Goal: Transaction & Acquisition: Purchase product/service

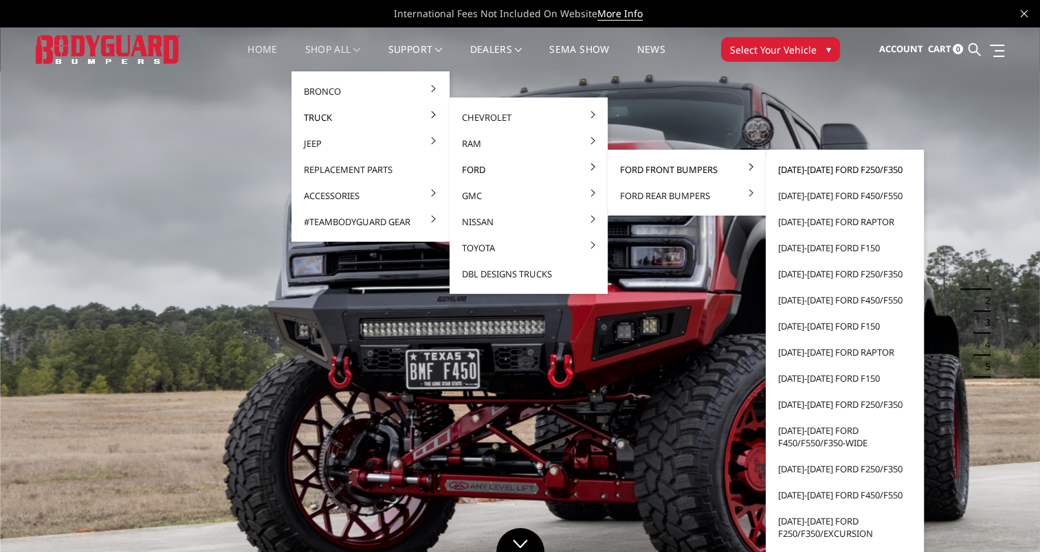
click at [827, 170] on link "[DATE]-[DATE] Ford F250/F350" at bounding box center [844, 170] width 147 height 26
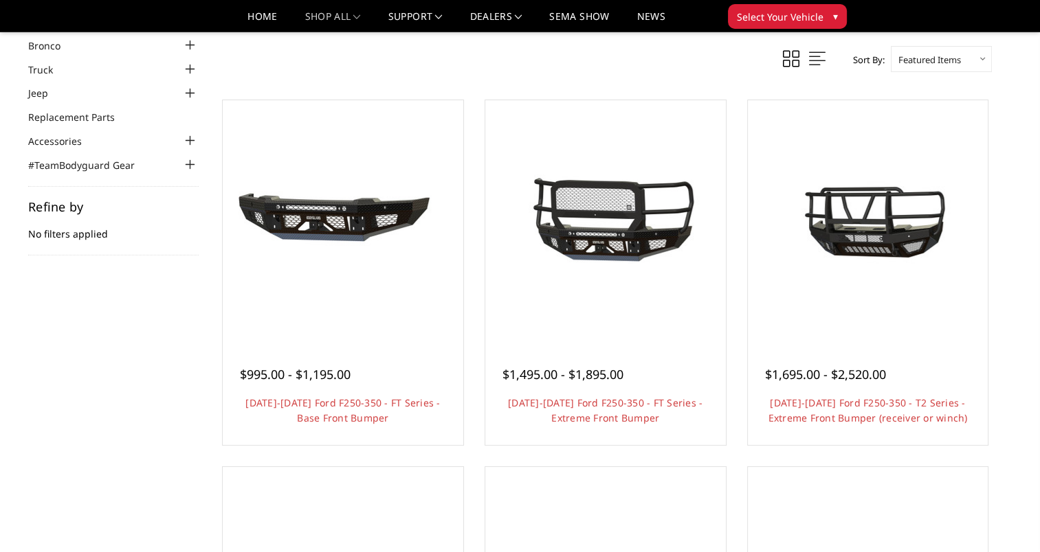
scroll to position [92, 0]
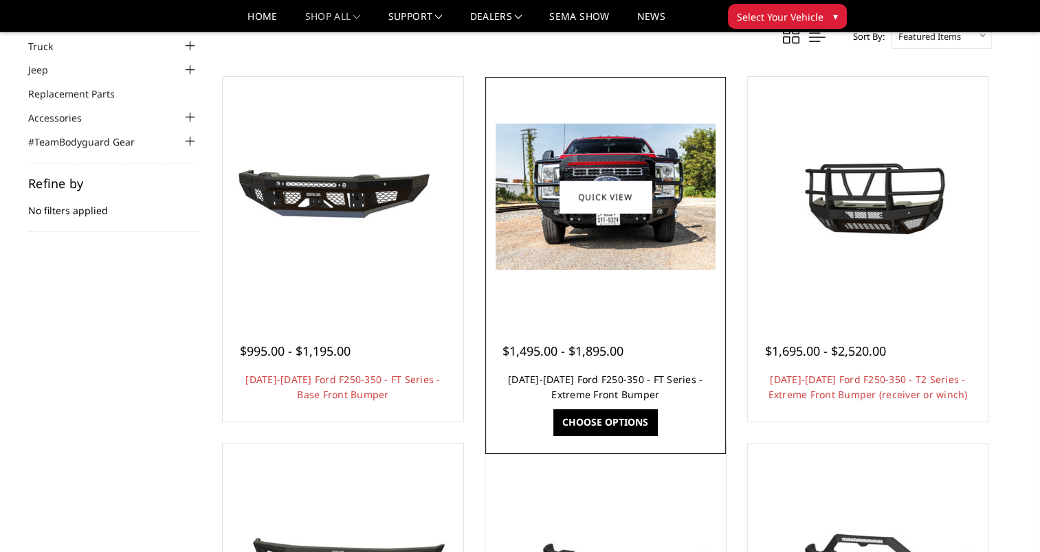
click at [585, 390] on link "[DATE]-[DATE] Ford F250-350 - FT Series - Extreme Front Bumper" at bounding box center [605, 387] width 194 height 28
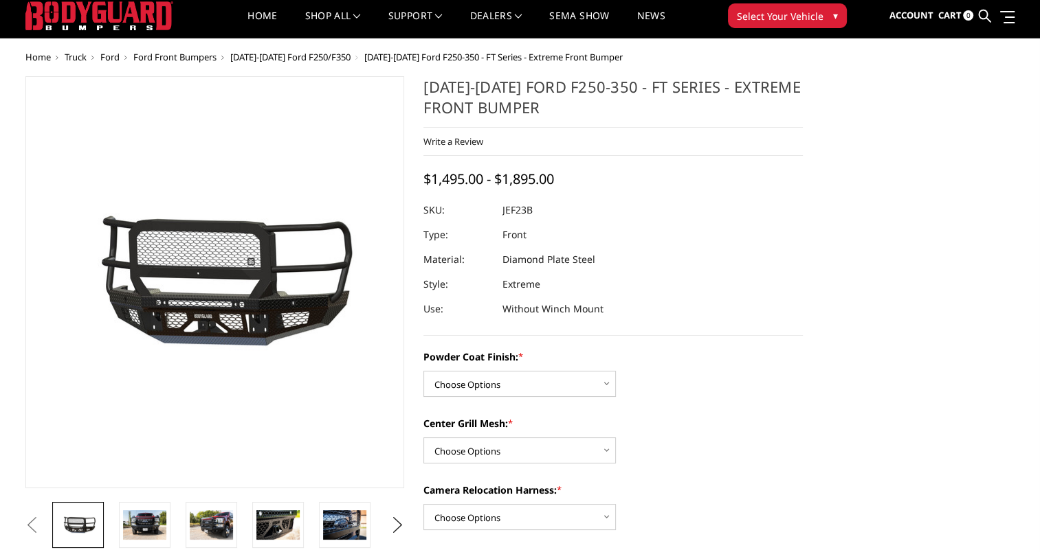
scroll to position [46, 0]
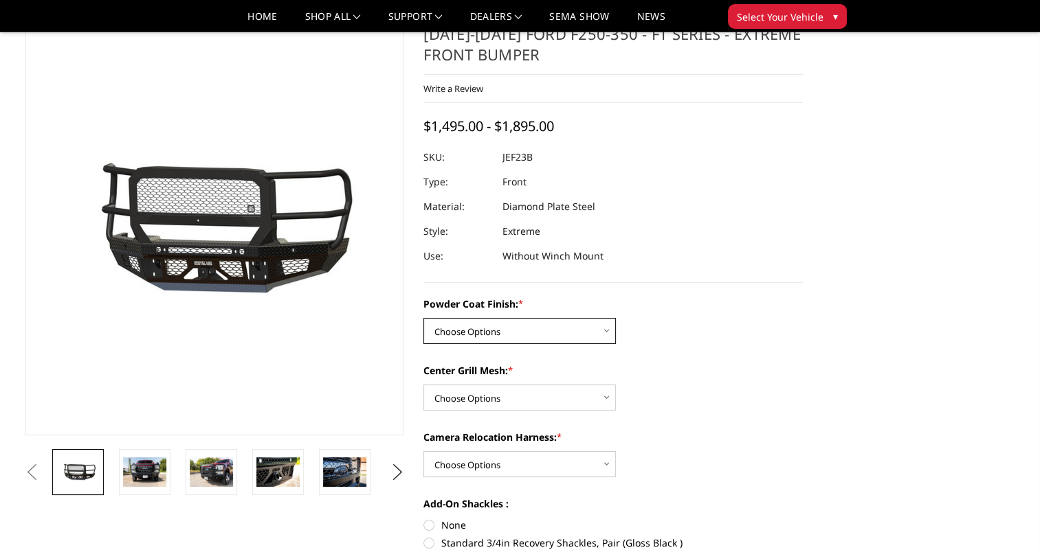
click at [592, 334] on select "Choose Options Bare Metal Gloss Black Powder Coat Textured Black Powder Coat" at bounding box center [519, 331] width 192 height 26
select select "3264"
click at [423, 318] on select "Choose Options Bare Metal Gloss Black Powder Coat Textured Black Powder Coat" at bounding box center [519, 331] width 192 height 26
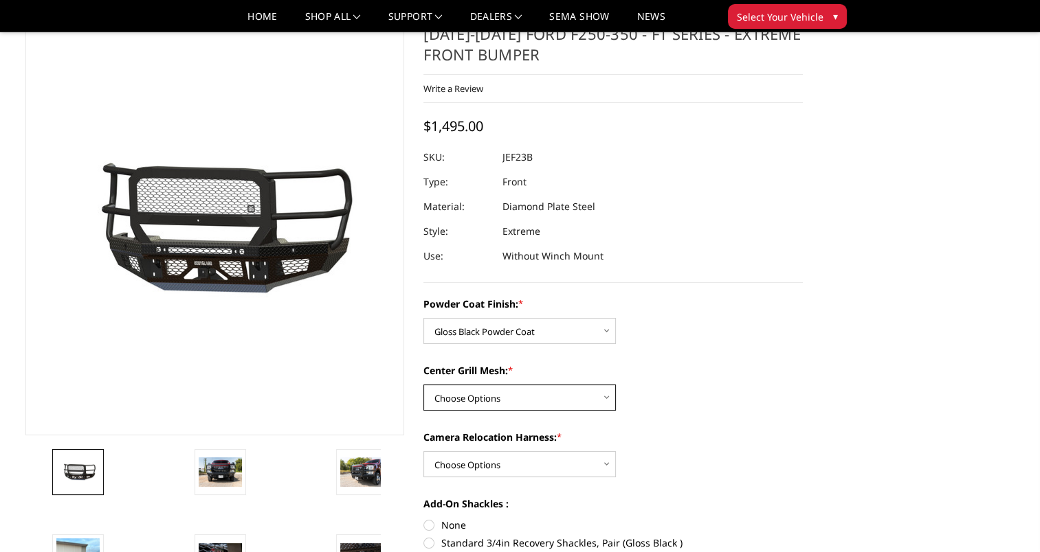
click at [568, 401] on select "Choose Options WITH Expanded Metal in Center Grill WITHOUT Expanded Metal in Ce…" at bounding box center [519, 398] width 192 height 26
select select "3266"
click at [423, 385] on select "Choose Options WITH Expanded Metal in Center Grill WITHOUT Expanded Metal in Ce…" at bounding box center [519, 398] width 192 height 26
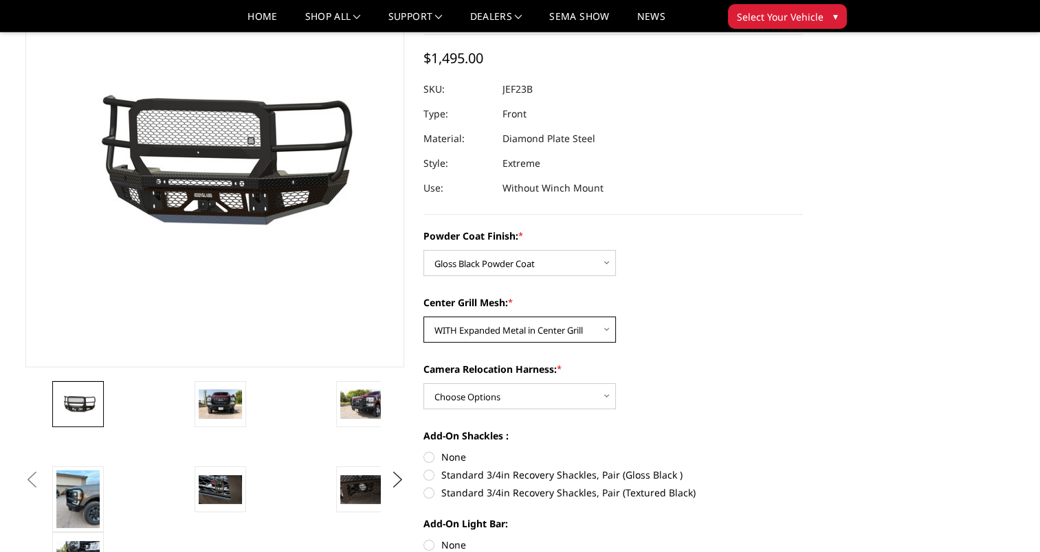
scroll to position [115, 0]
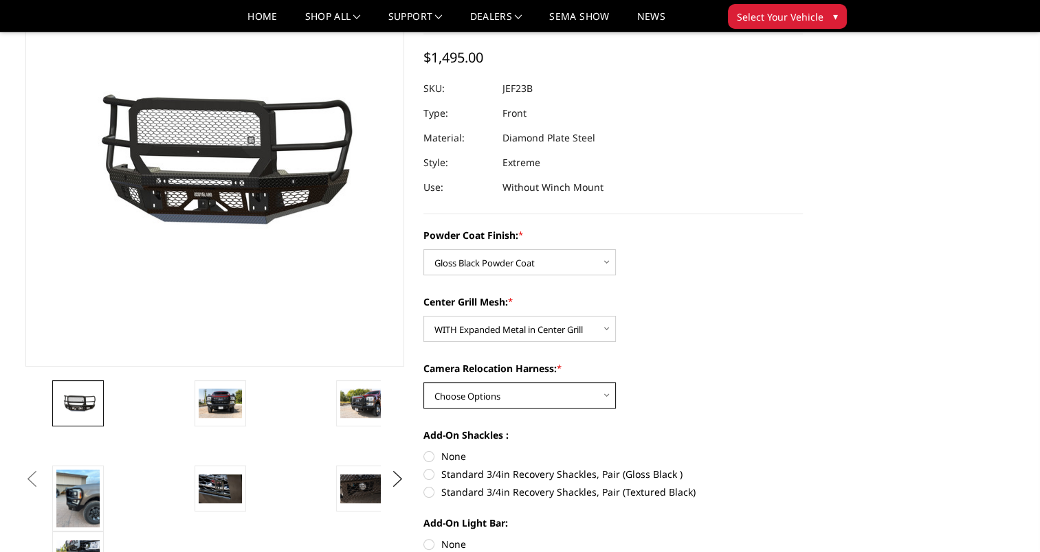
click at [590, 390] on select "Choose Options WITH Camera Relocation Harness WITHOUT Camera Relocation Harness" at bounding box center [519, 396] width 192 height 26
select select "3269"
click at [423, 383] on select "Choose Options WITH Camera Relocation Harness WITHOUT Camera Relocation Harness" at bounding box center [519, 396] width 192 height 26
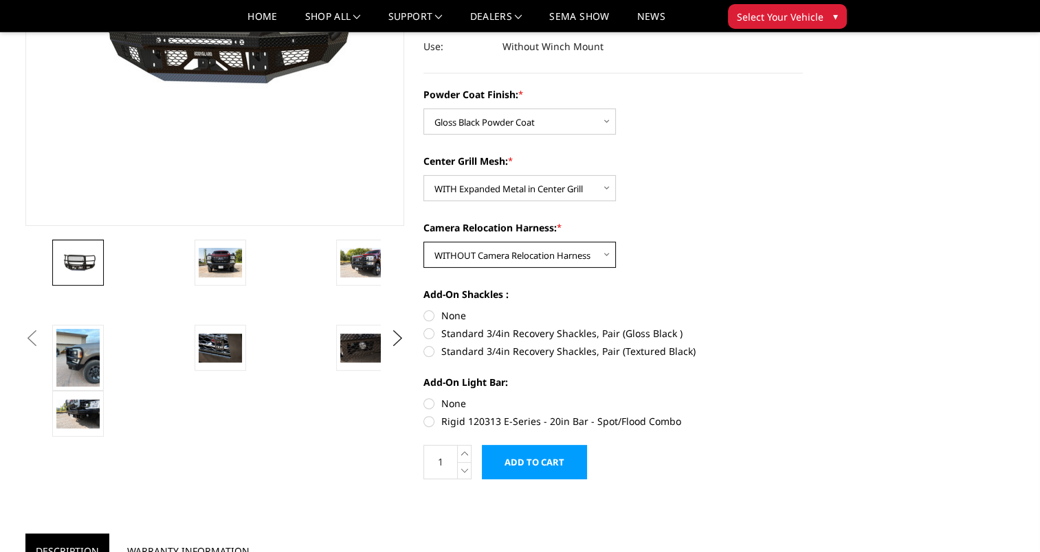
scroll to position [256, 0]
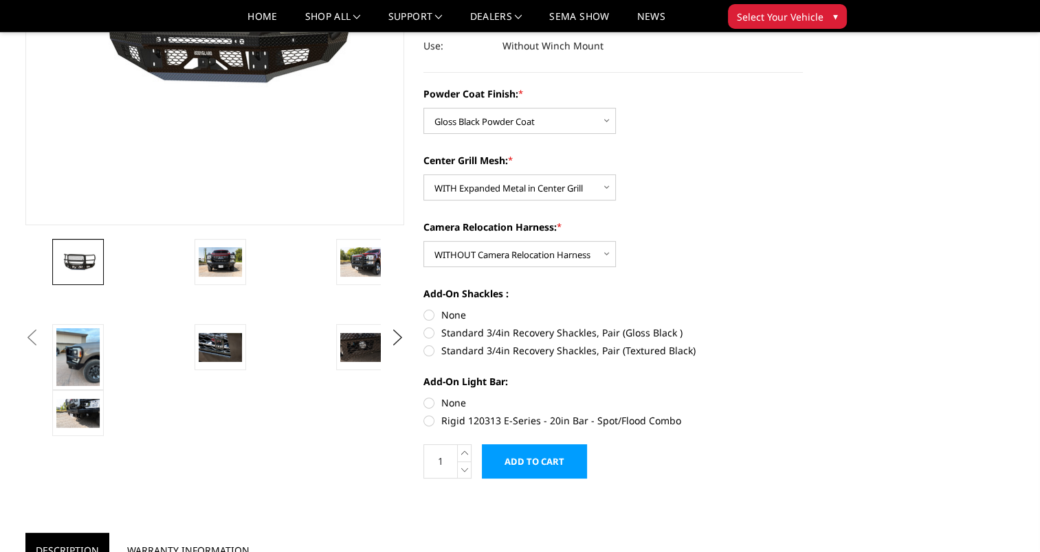
click at [433, 404] on label "None" at bounding box center [612, 403] width 379 height 14
click at [424, 396] on input "None" at bounding box center [423, 396] width 1 height 1
radio input "true"
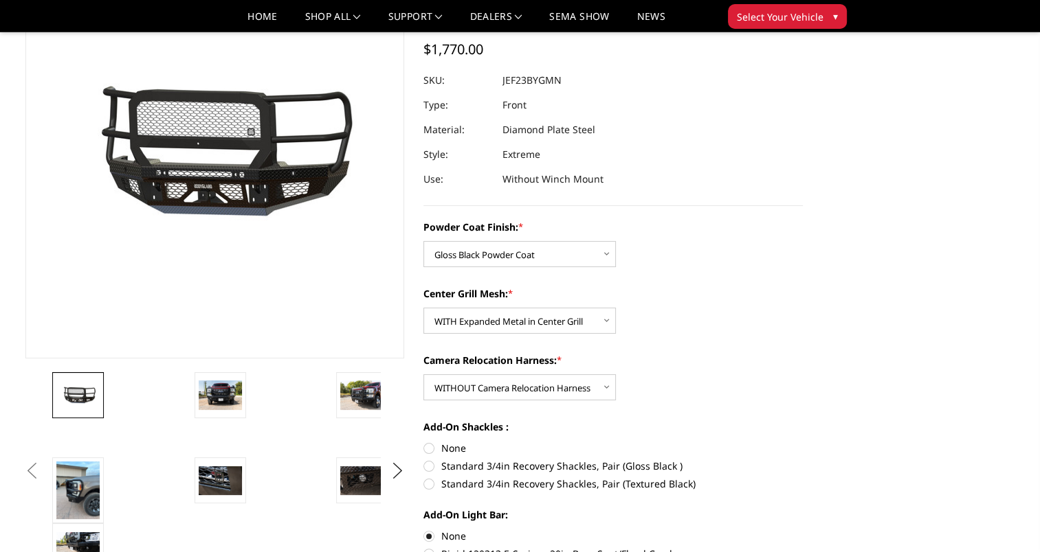
scroll to position [110, 0]
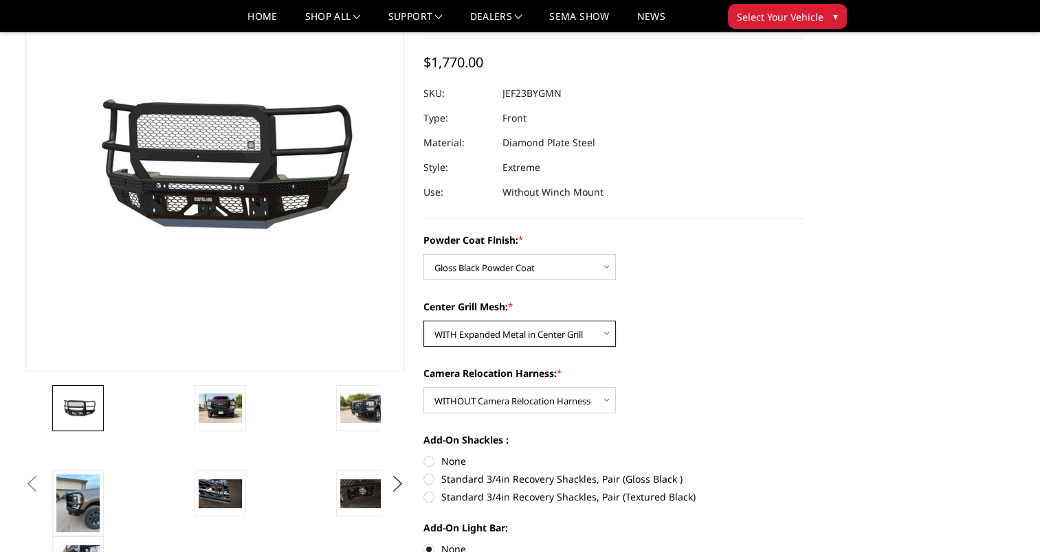
click at [595, 341] on select "Choose Options WITH Expanded Metal in Center Grill WITHOUT Expanded Metal in Ce…" at bounding box center [519, 334] width 192 height 26
select select "3267"
click at [423, 321] on select "Choose Options WITH Expanded Metal in Center Grill WITHOUT Expanded Metal in Ce…" at bounding box center [519, 334] width 192 height 26
click at [222, 427] on link at bounding box center [220, 408] width 52 height 46
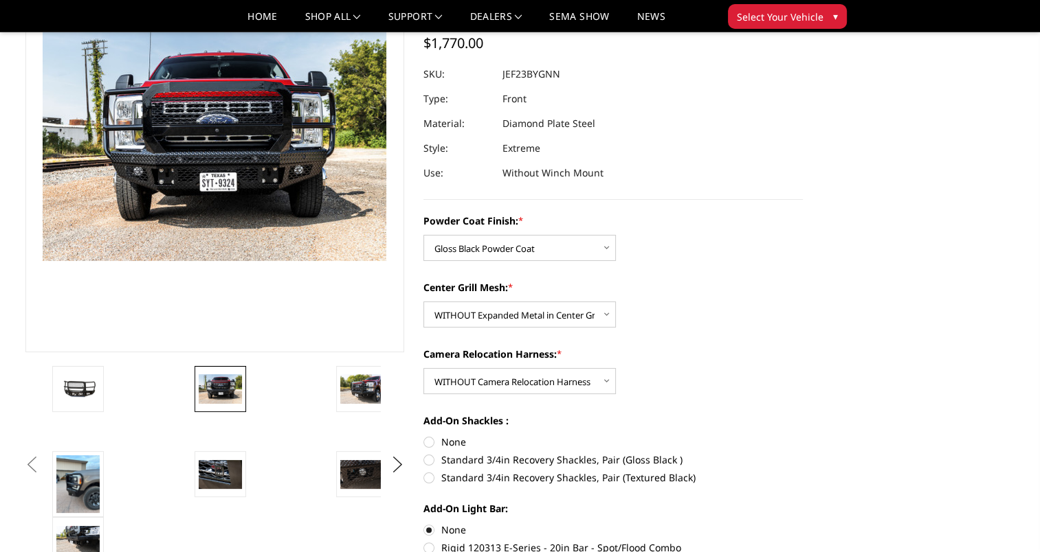
scroll to position [136, 0]
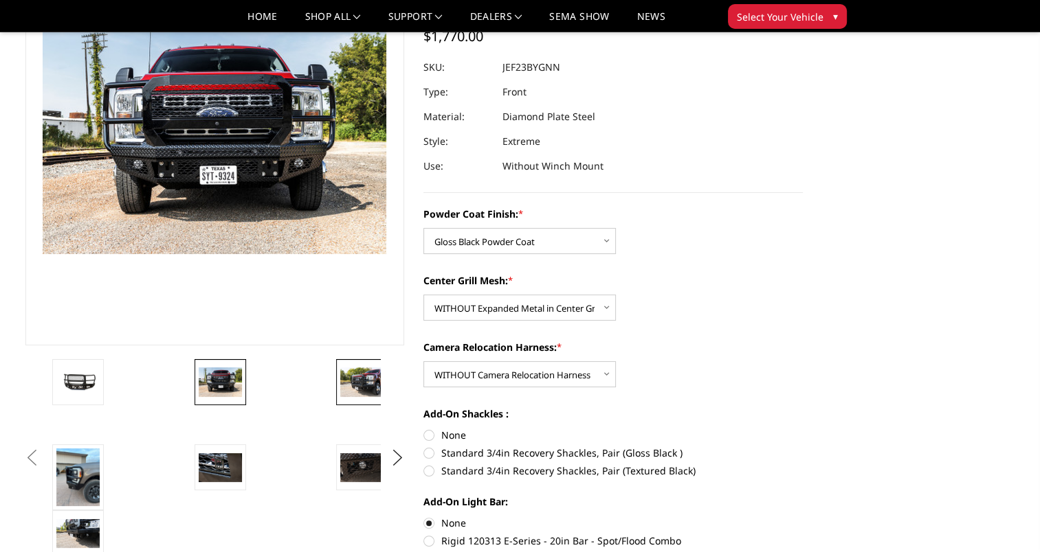
click at [365, 401] on link at bounding box center [362, 382] width 52 height 46
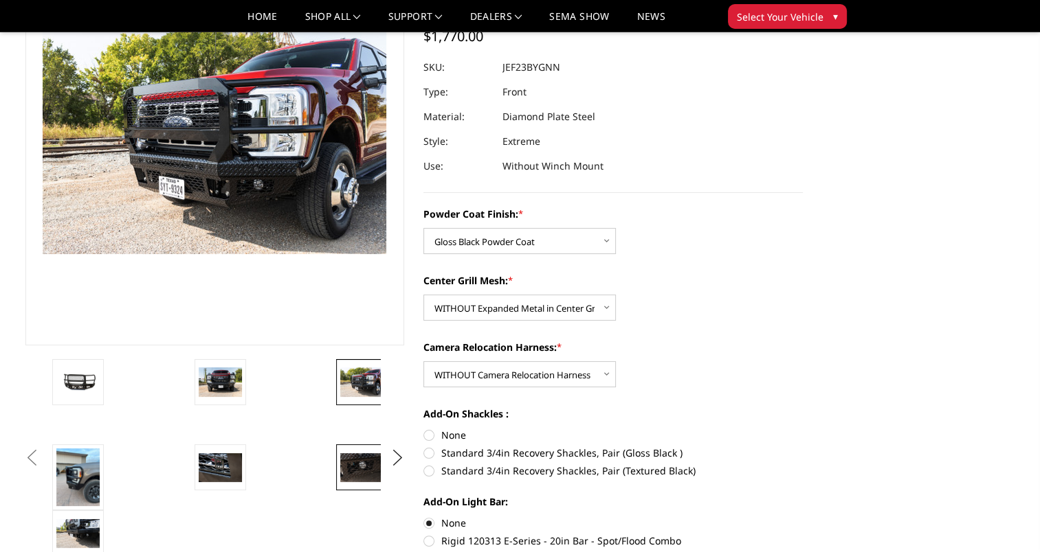
click at [372, 478] on img at bounding box center [361, 467] width 43 height 29
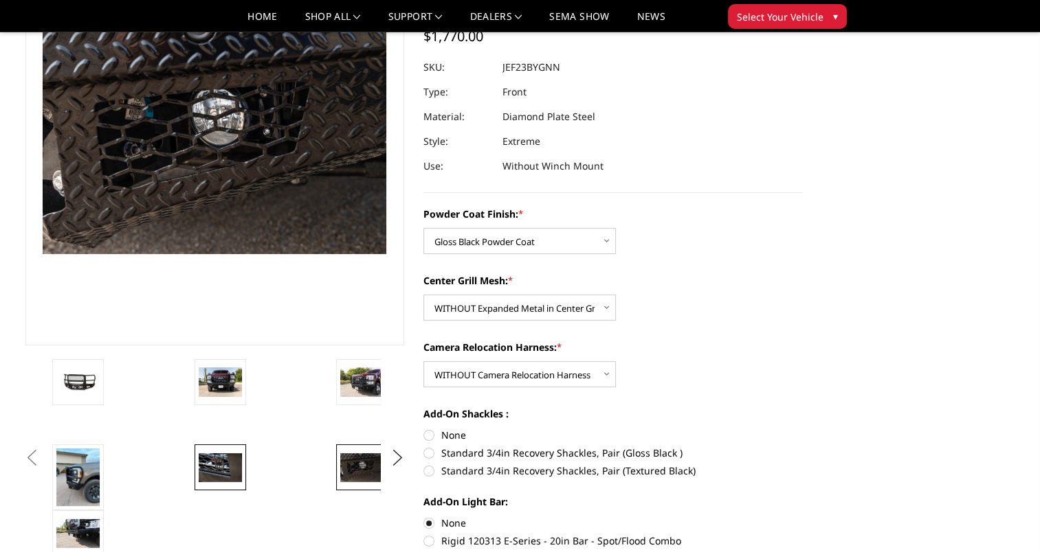
click at [214, 478] on img at bounding box center [220, 467] width 43 height 29
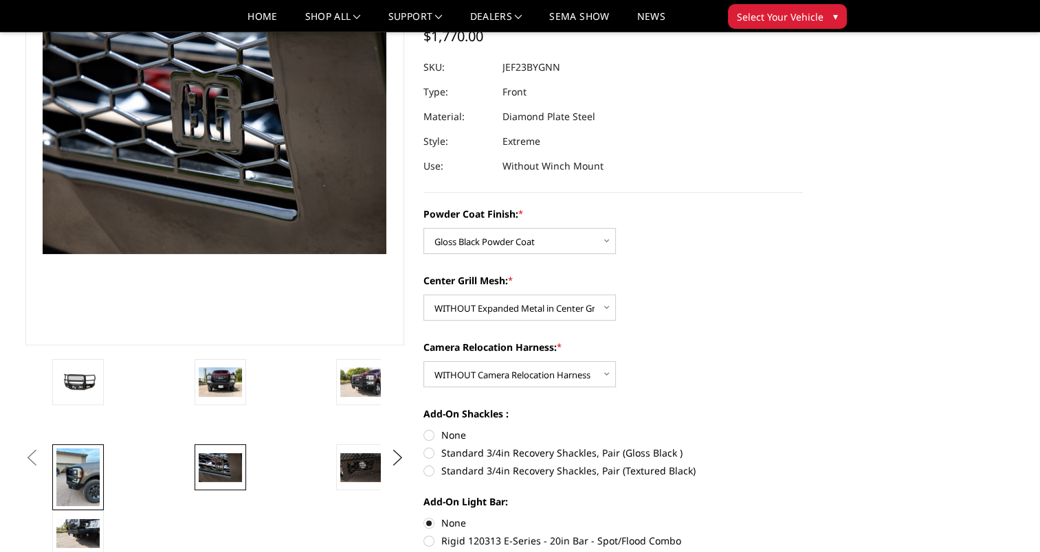
click at [71, 484] on img at bounding box center [77, 478] width 43 height 58
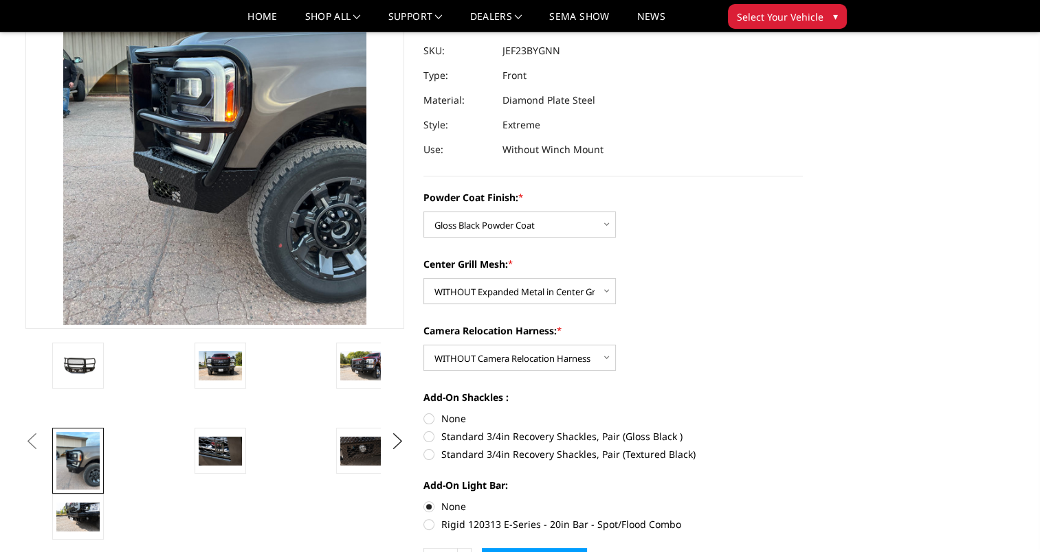
scroll to position [190, 0]
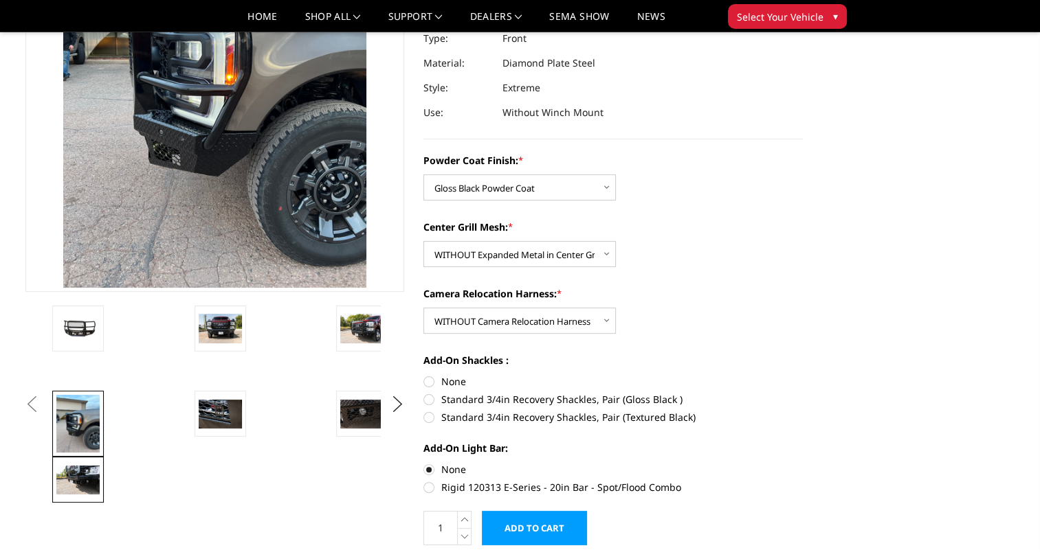
click at [72, 476] on img at bounding box center [77, 480] width 43 height 29
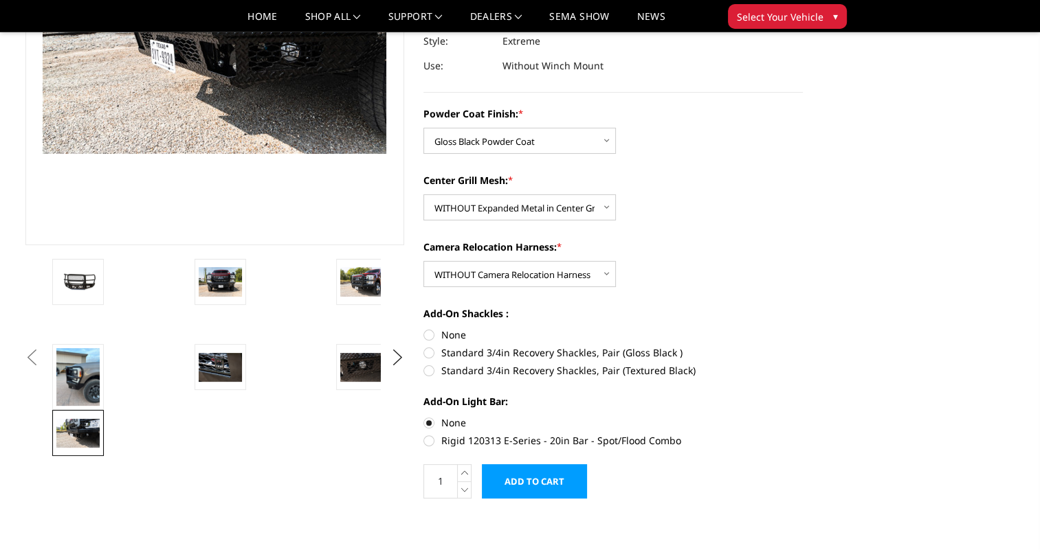
scroll to position [273, 0]
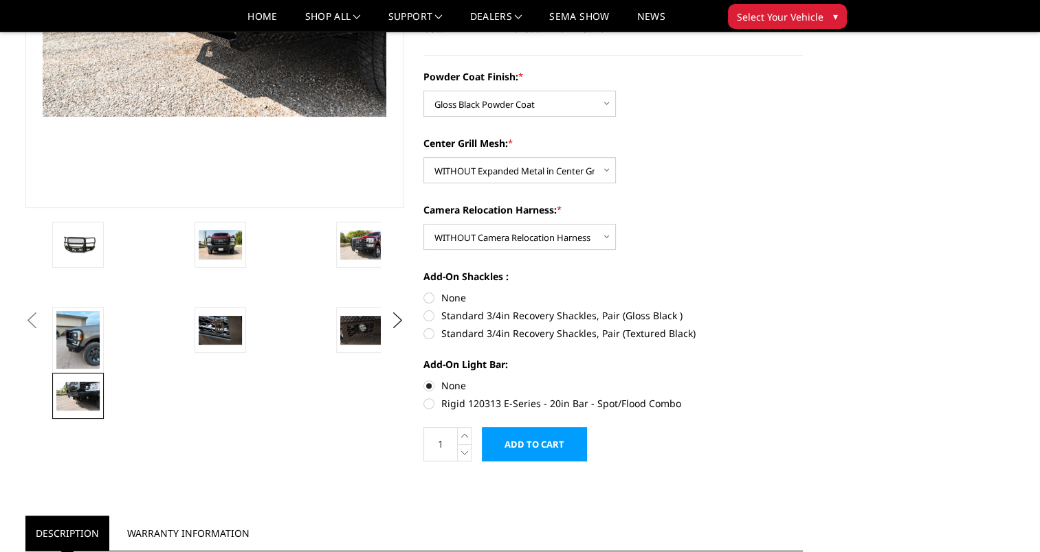
click at [429, 320] on label "Standard 3/4in Recovery Shackles, Pair (Gloss Black )" at bounding box center [612, 315] width 379 height 14
click at [802, 291] on input "Standard 3/4in Recovery Shackles, Pair (Gloss Black )" at bounding box center [802, 291] width 1 height 1
radio input "true"
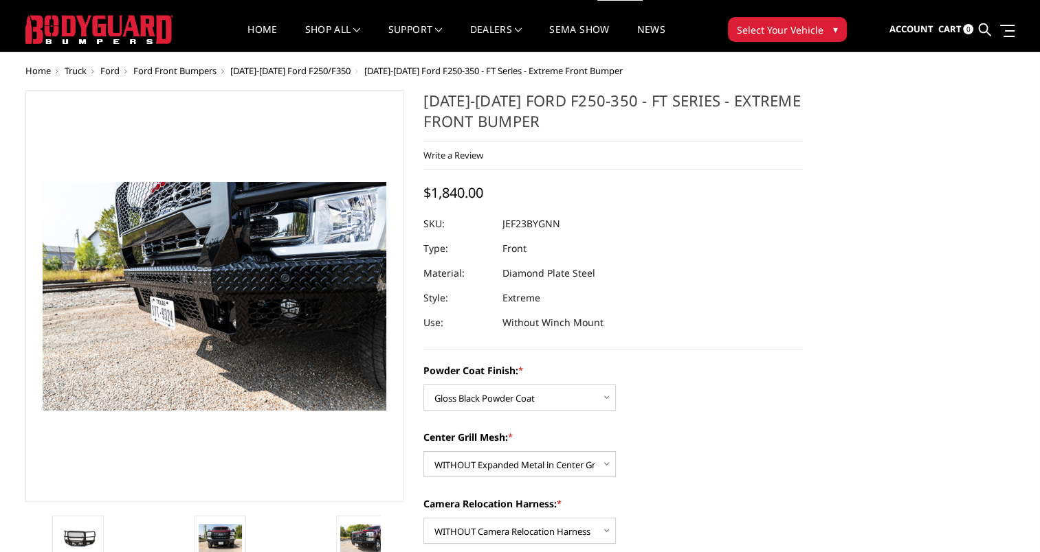
scroll to position [0, 0]
